Goal: Book appointment/travel/reservation

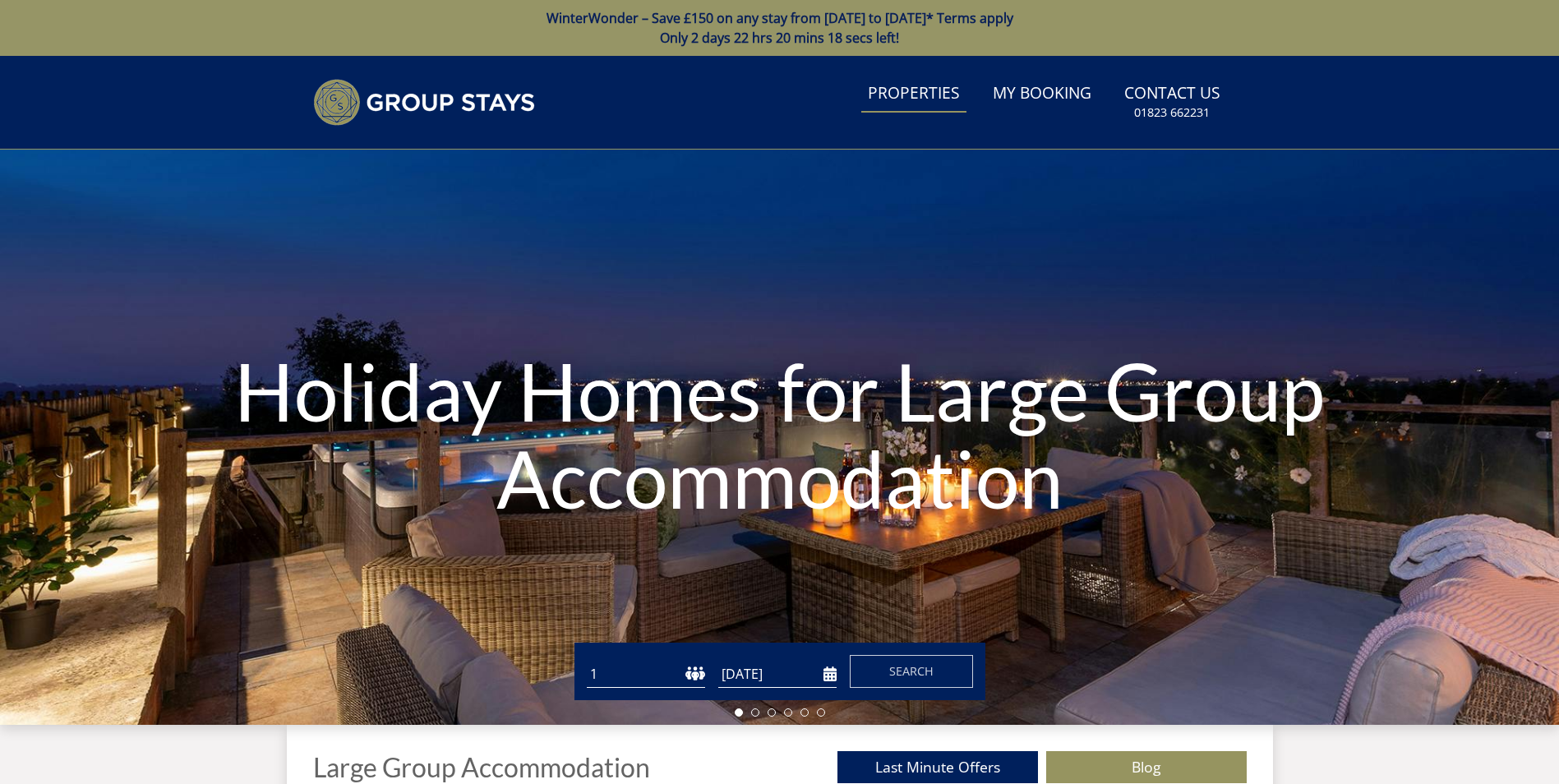
click at [924, 90] on link "Properties" at bounding box center [913, 94] width 105 height 37
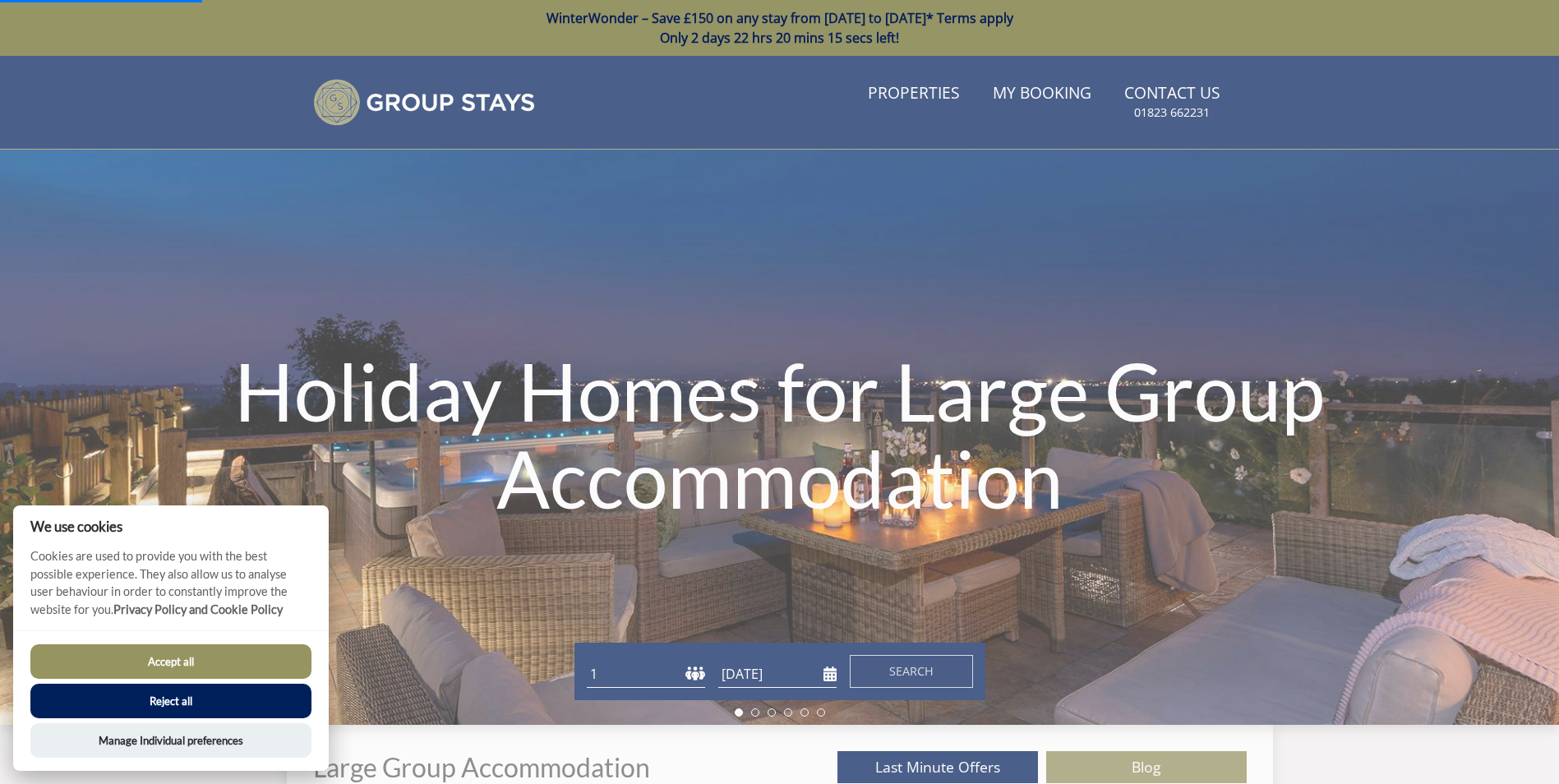
click at [161, 703] on button "Reject all" at bounding box center [171, 700] width 281 height 34
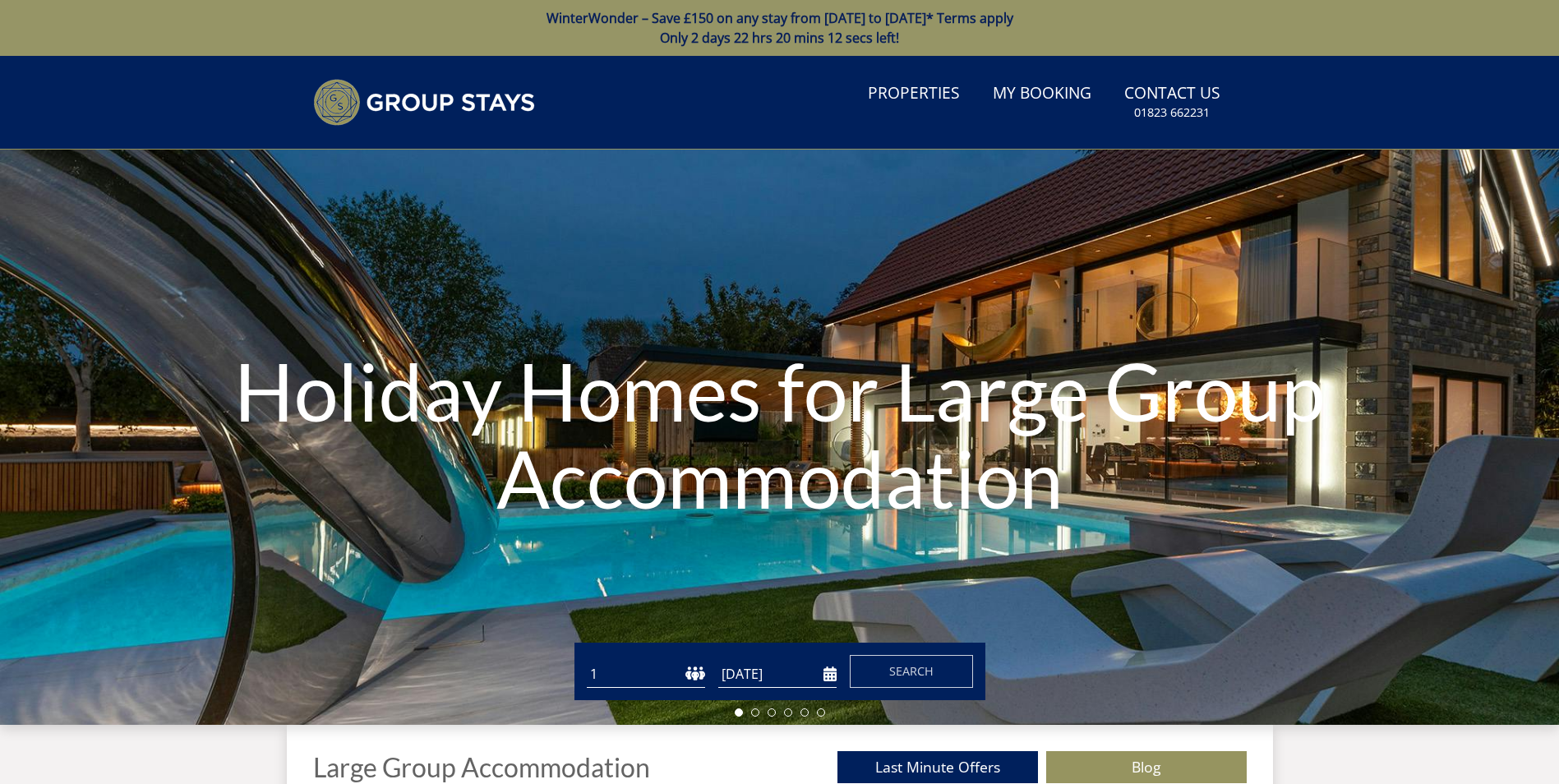
click at [777, 676] on input "[DATE]" at bounding box center [777, 675] width 119 height 27
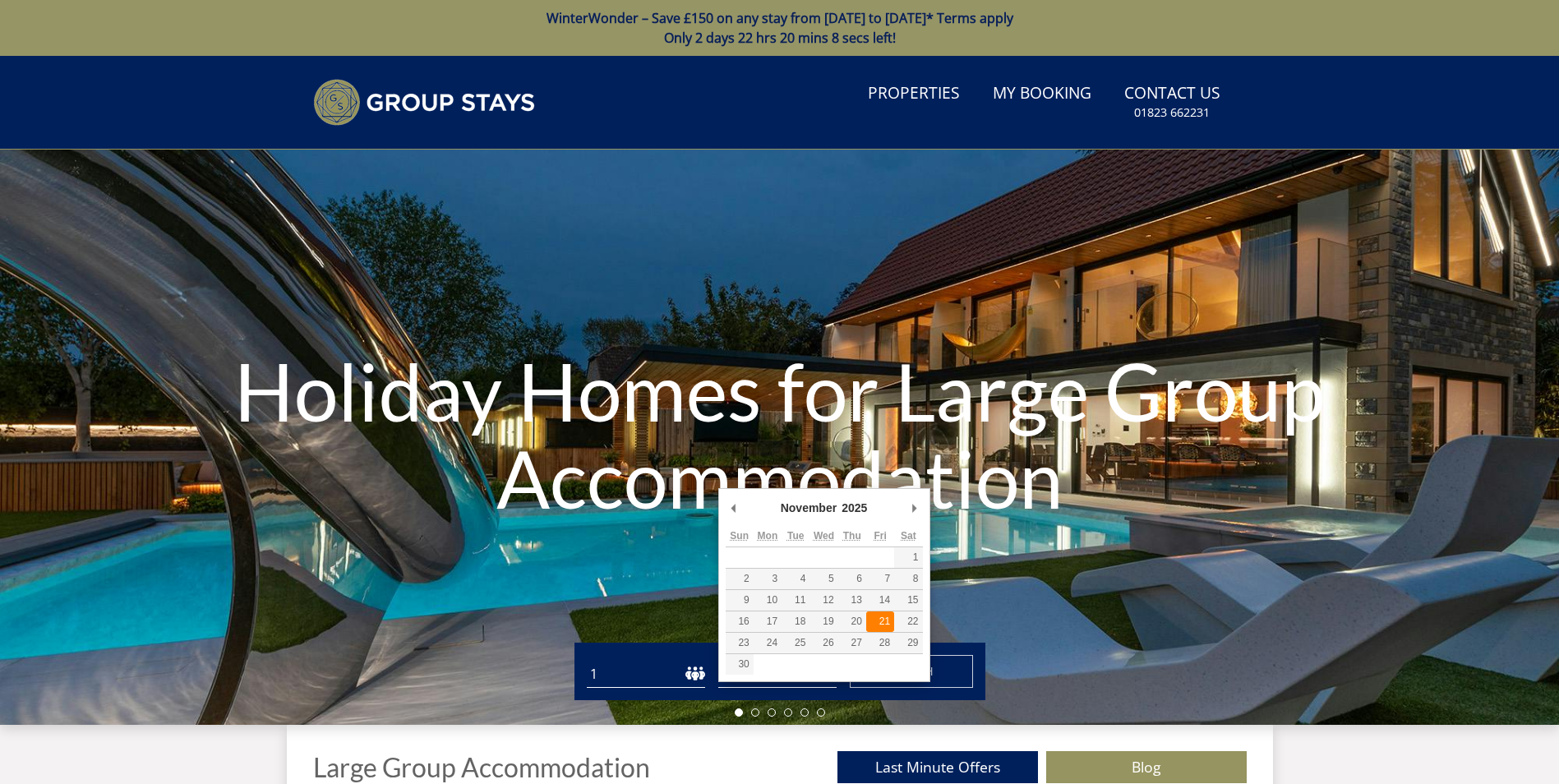
type input "[DATE]"
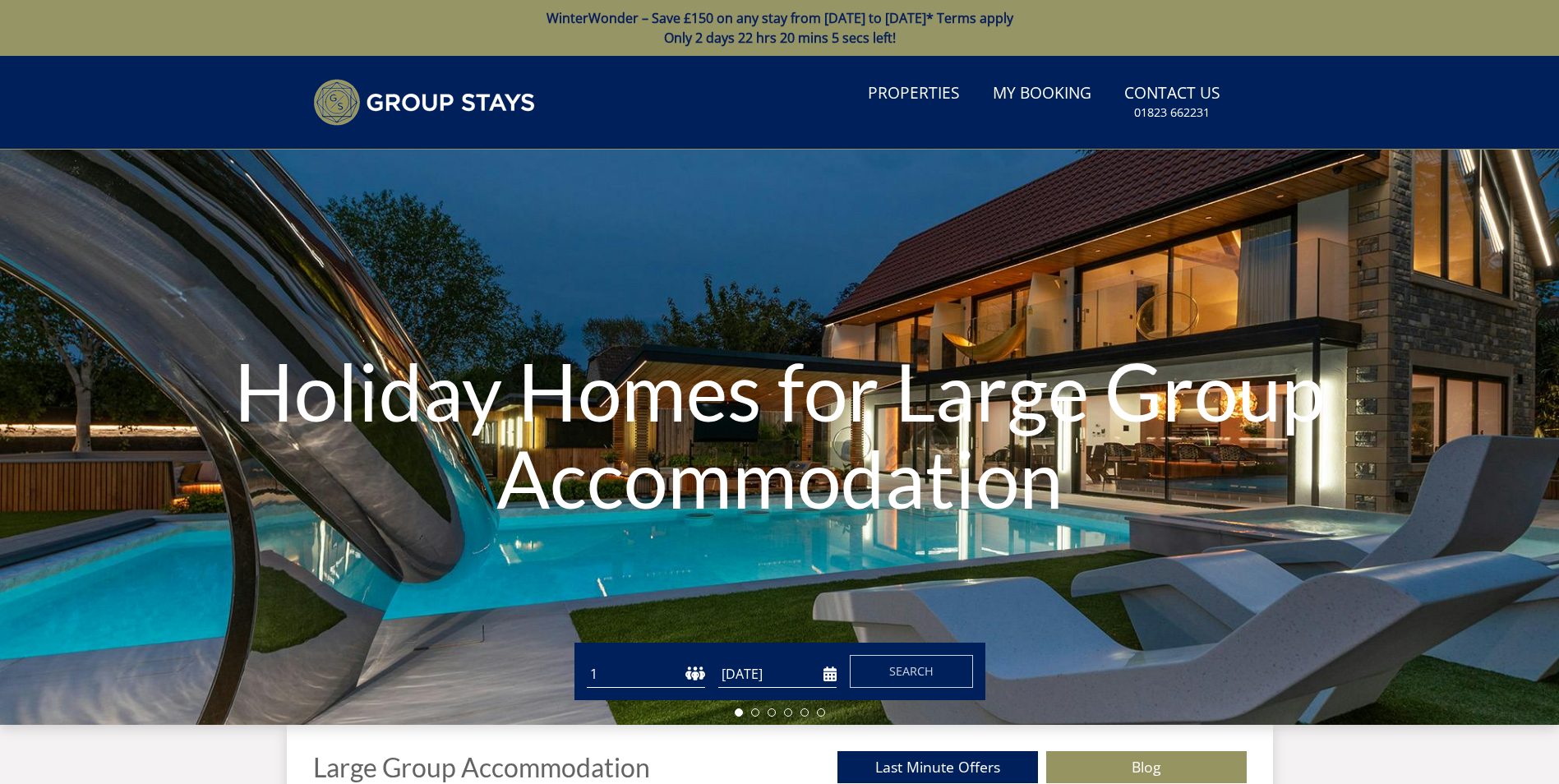
click at [694, 673] on select "1 2 3 4 5 6 7 8 9 10 11 12 13 14 15 16 17 18 19 20 21 22 23 24 25 26 27 28 29 3…" at bounding box center [646, 675] width 119 height 27
select select "12"
click at [587, 661] on select "1 2 3 4 5 6 7 8 9 10 11 12 13 14 15 16 17 18 19 20 21 22 23 24 25 26 27 28 29 3…" at bounding box center [646, 675] width 119 height 27
click at [933, 668] on span "Search" at bounding box center [911, 670] width 44 height 15
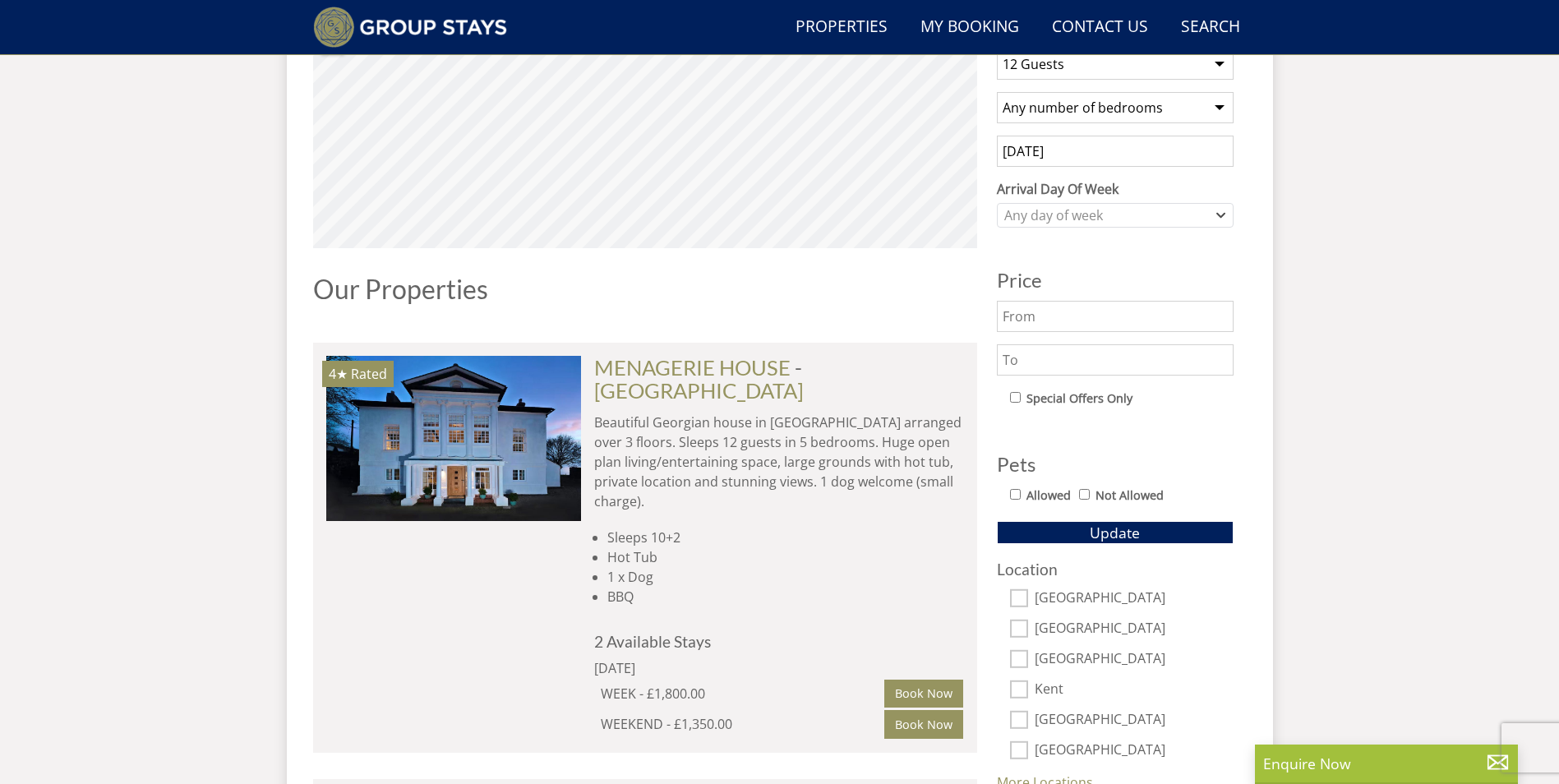
scroll to position [900, 0]
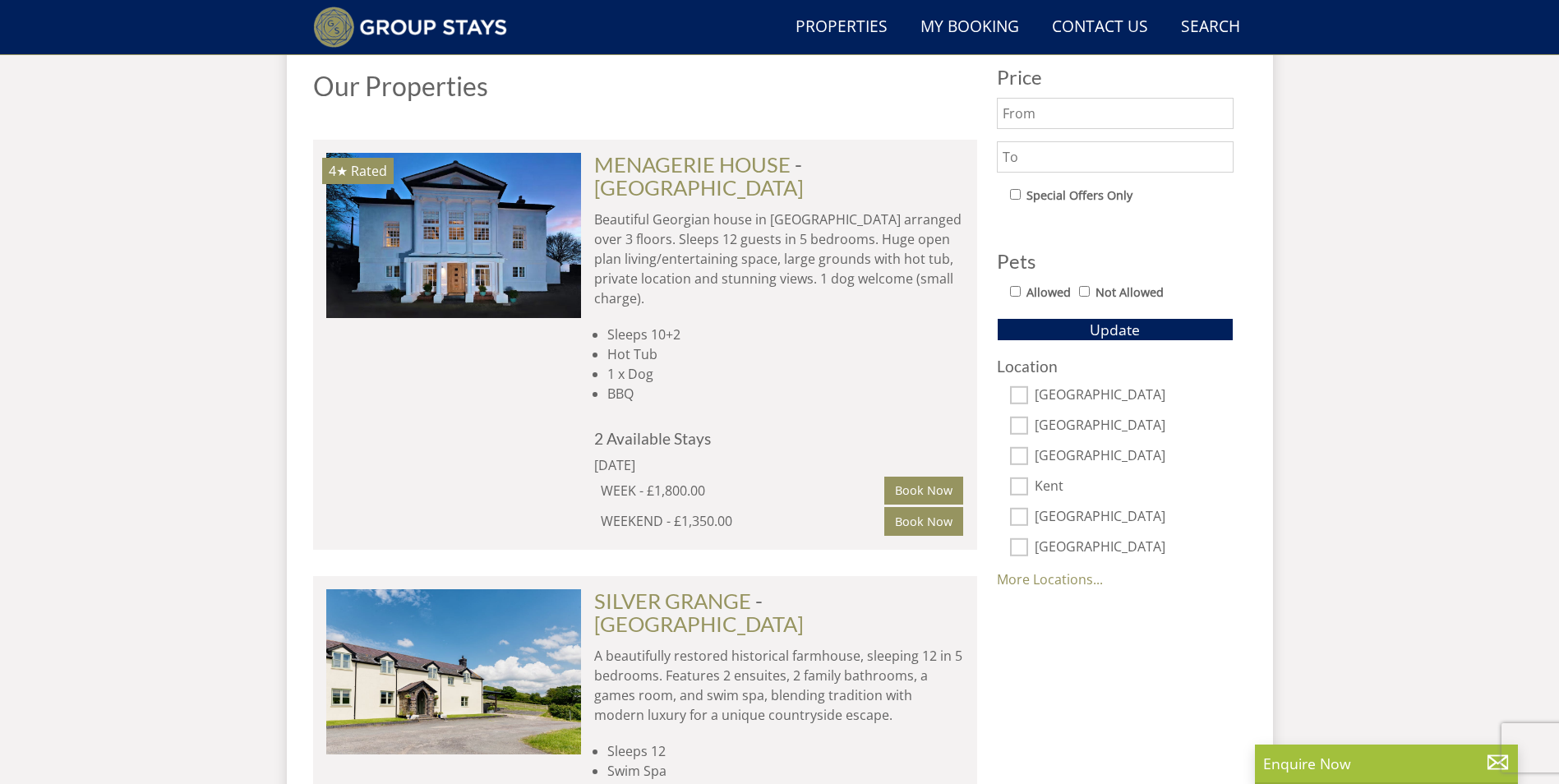
drag, startPoint x: 683, startPoint y: 477, endPoint x: 757, endPoint y: 483, distance: 74.2
click at [757, 511] on div "WEEKEND - £1,350.00" at bounding box center [742, 520] width 284 height 20
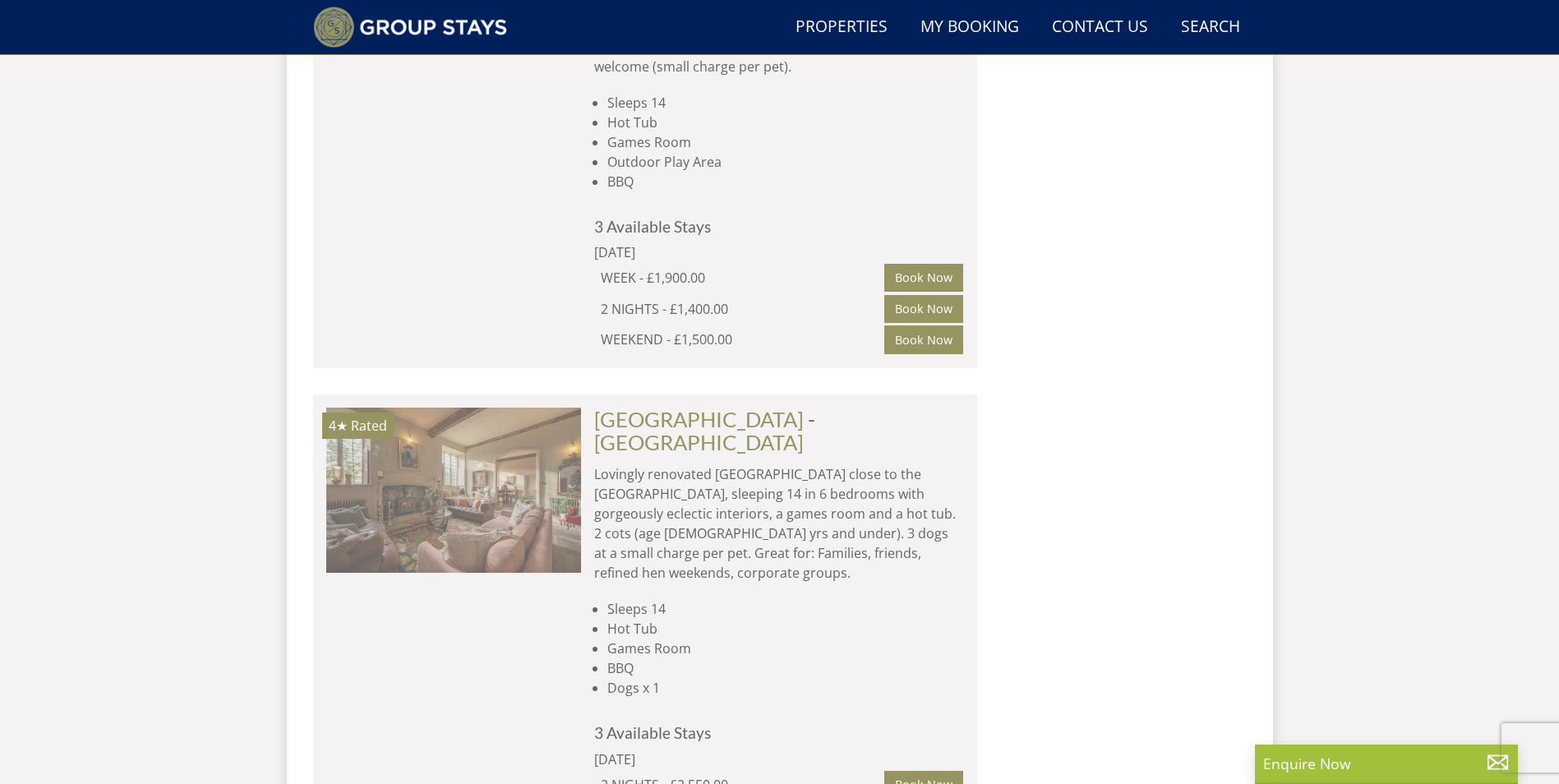
scroll to position [0, 1530]
